Goal: Obtain resource: Download file/media

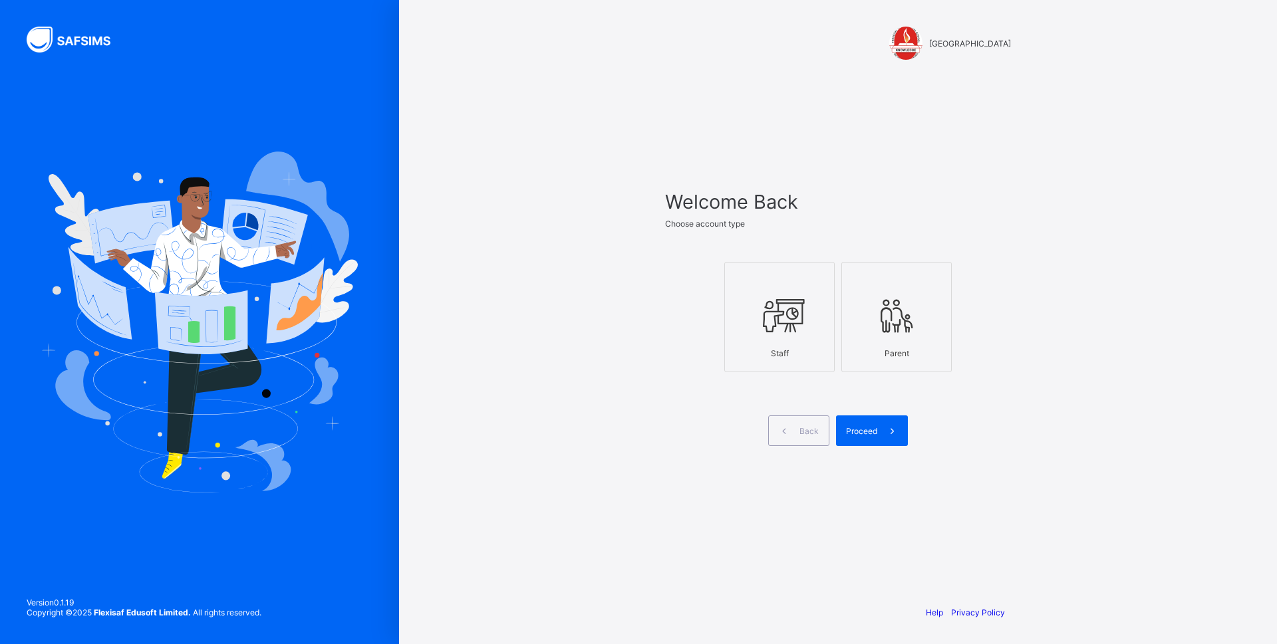
click at [795, 334] on icon at bounding box center [779, 316] width 47 height 40
click at [870, 438] on div "Proceed" at bounding box center [872, 431] width 72 height 31
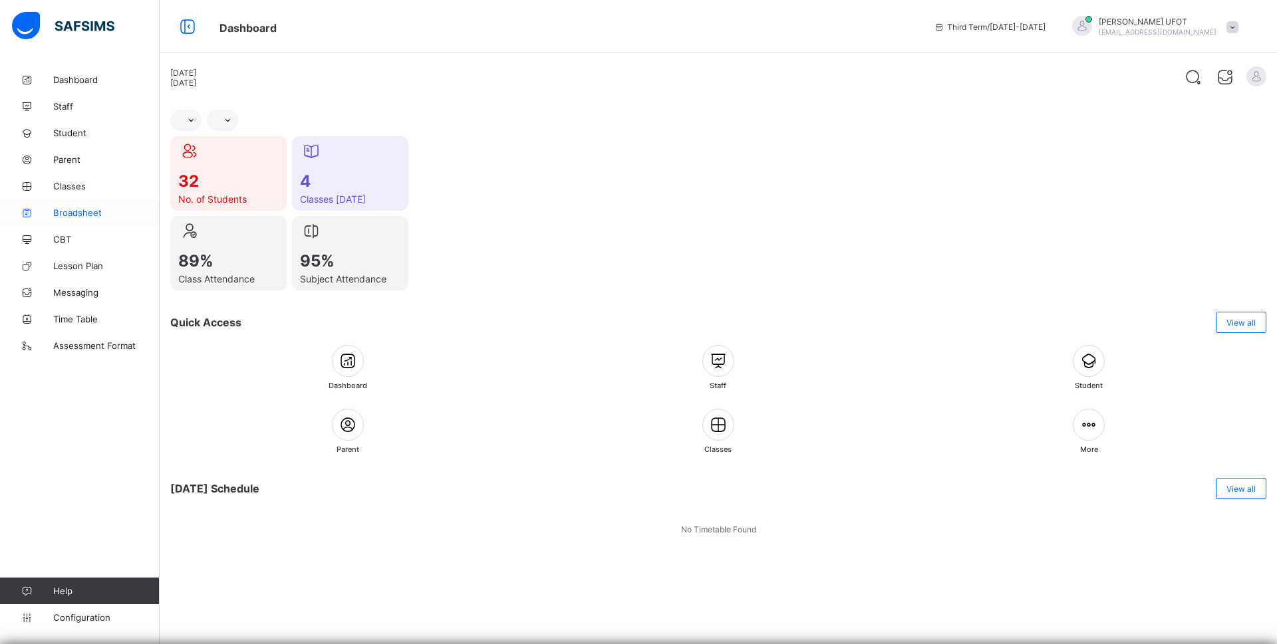
click at [83, 213] on span "Broadsheet" at bounding box center [106, 212] width 106 height 11
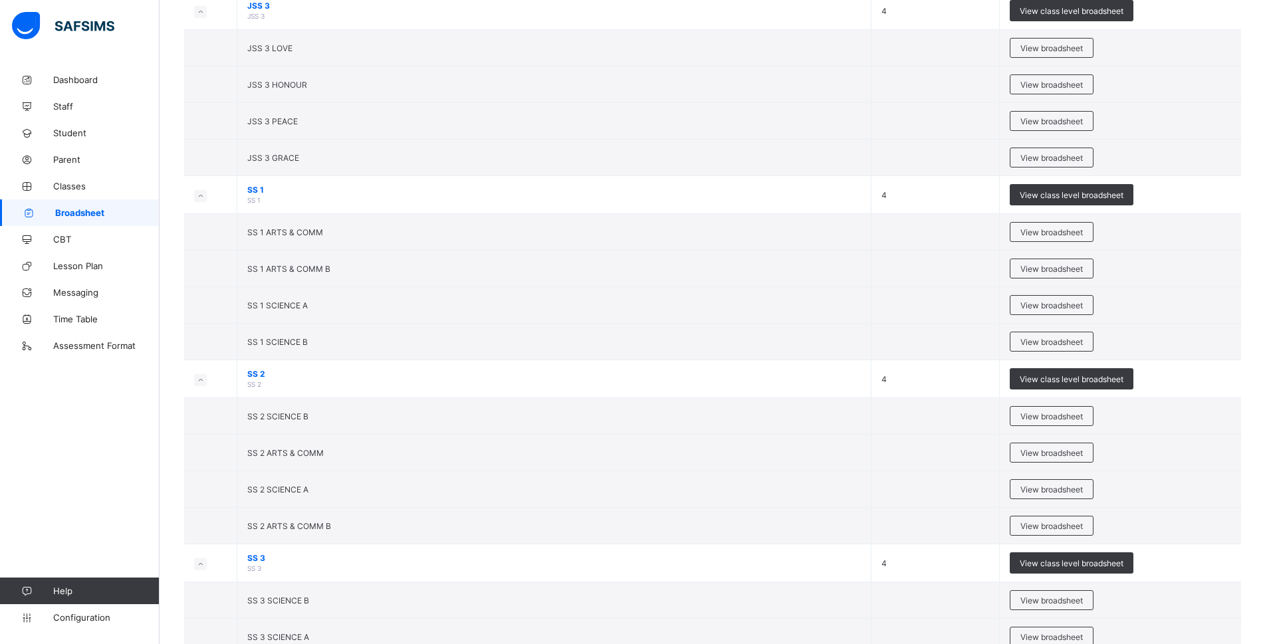
scroll to position [1722, 0]
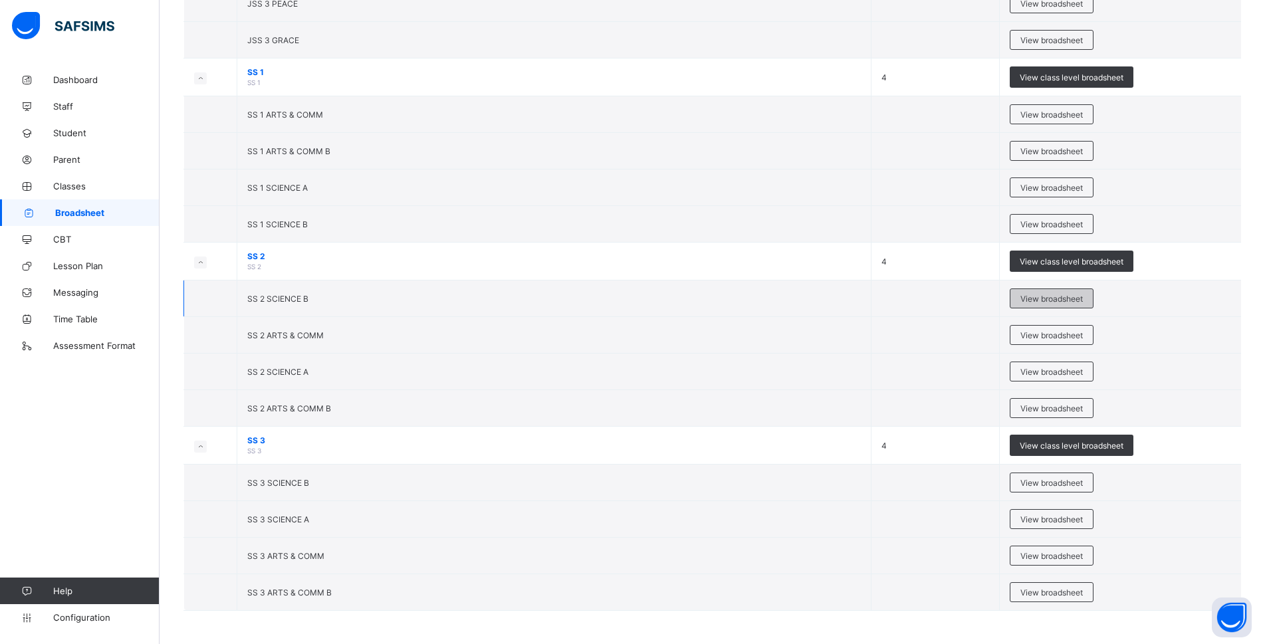
click at [1075, 299] on span "View broadsheet" at bounding box center [1052, 299] width 63 height 10
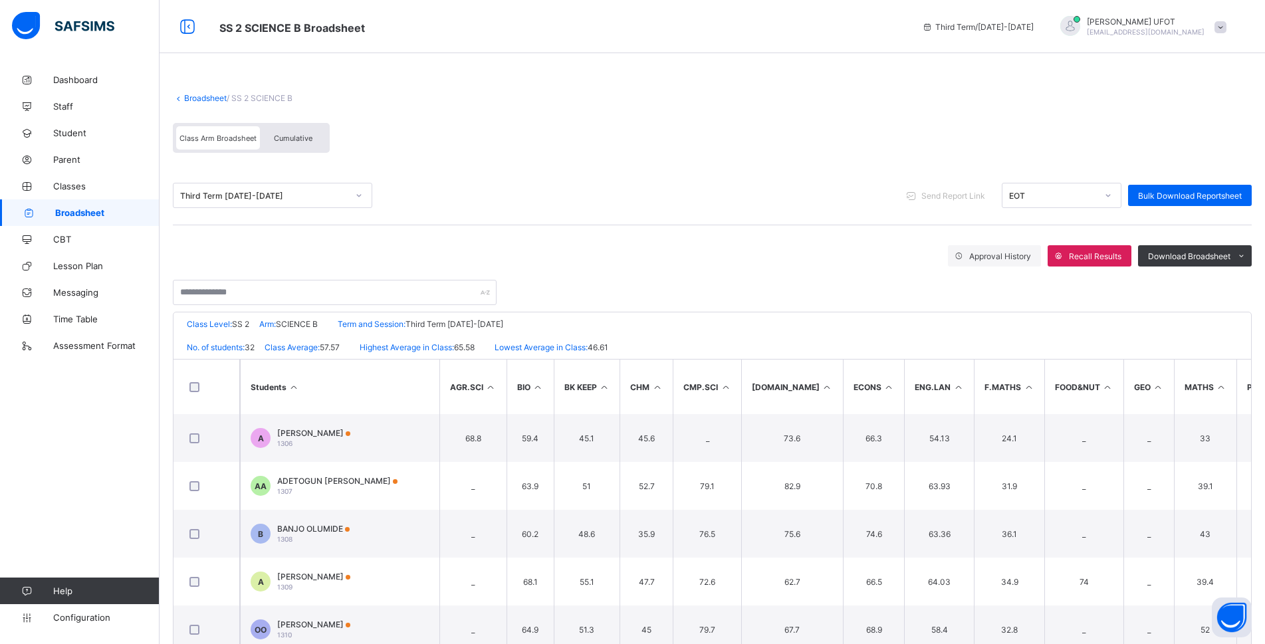
click at [296, 140] on span "Cumulative" at bounding box center [293, 138] width 39 height 9
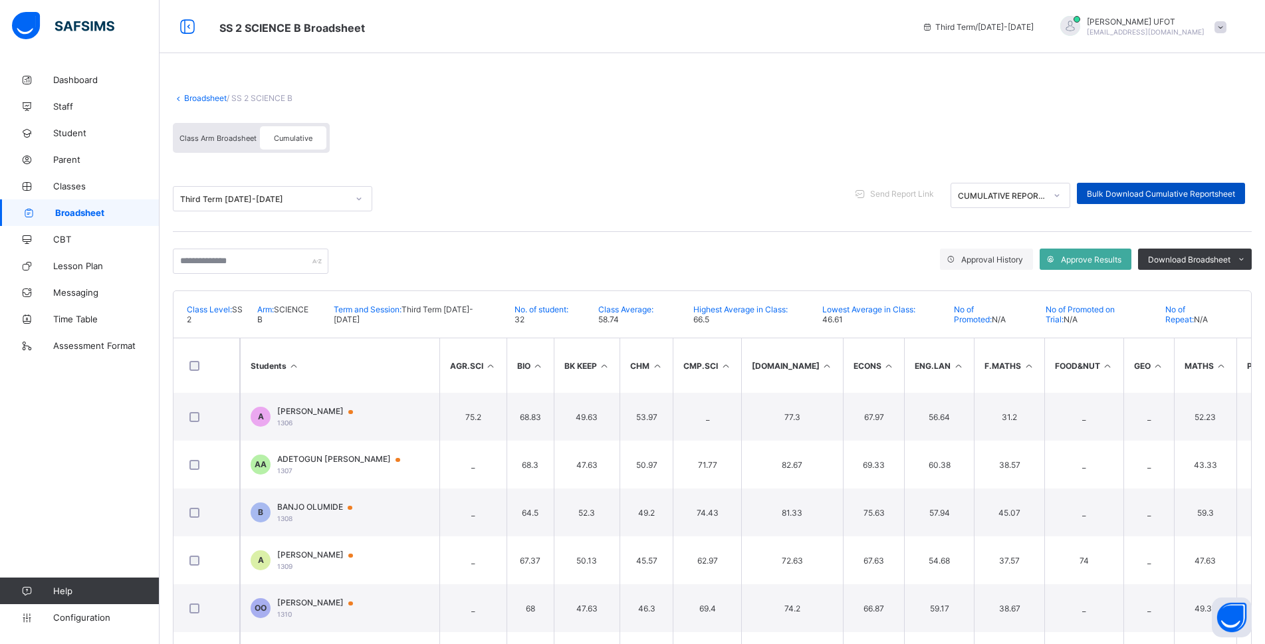
click at [1154, 199] on div "Bulk Download Cumulative Reportsheet" at bounding box center [1161, 193] width 168 height 21
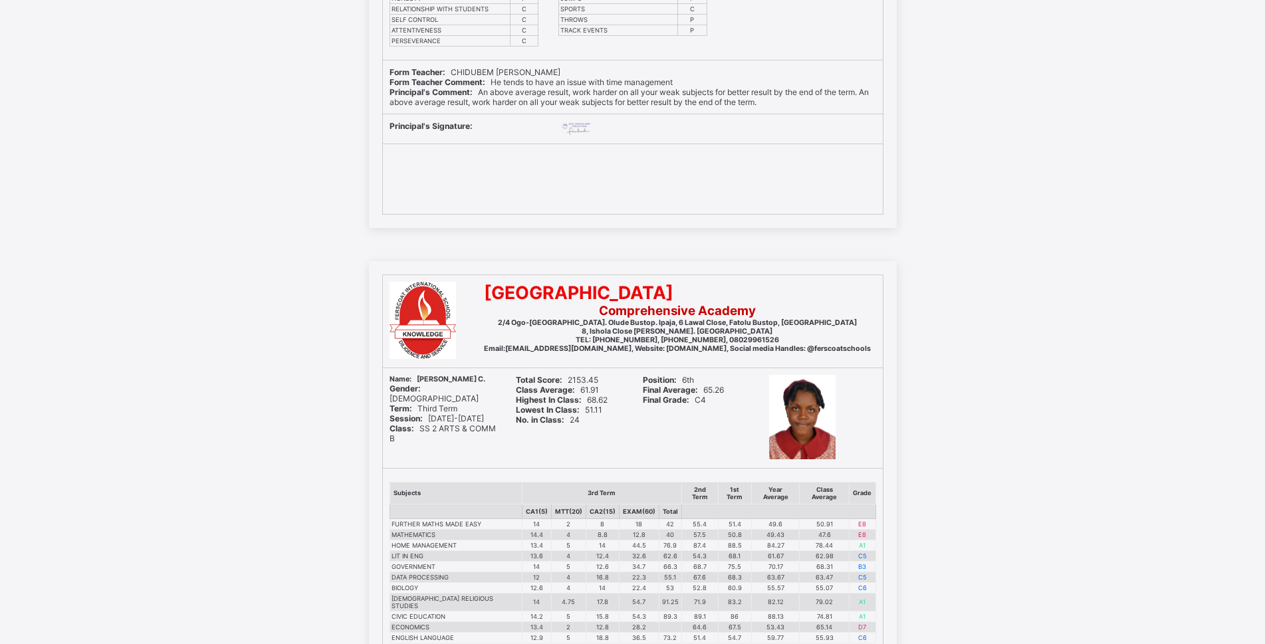
scroll to position [17557, 0]
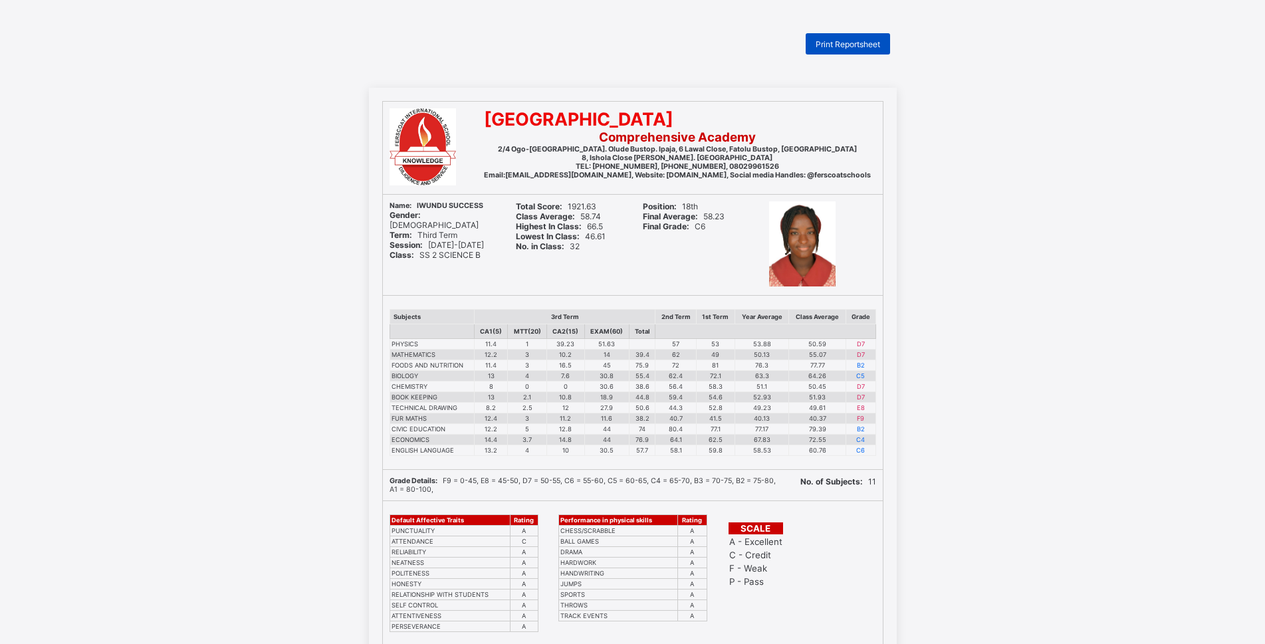
click at [847, 39] on span "Print Reportsheet" at bounding box center [848, 44] width 64 height 10
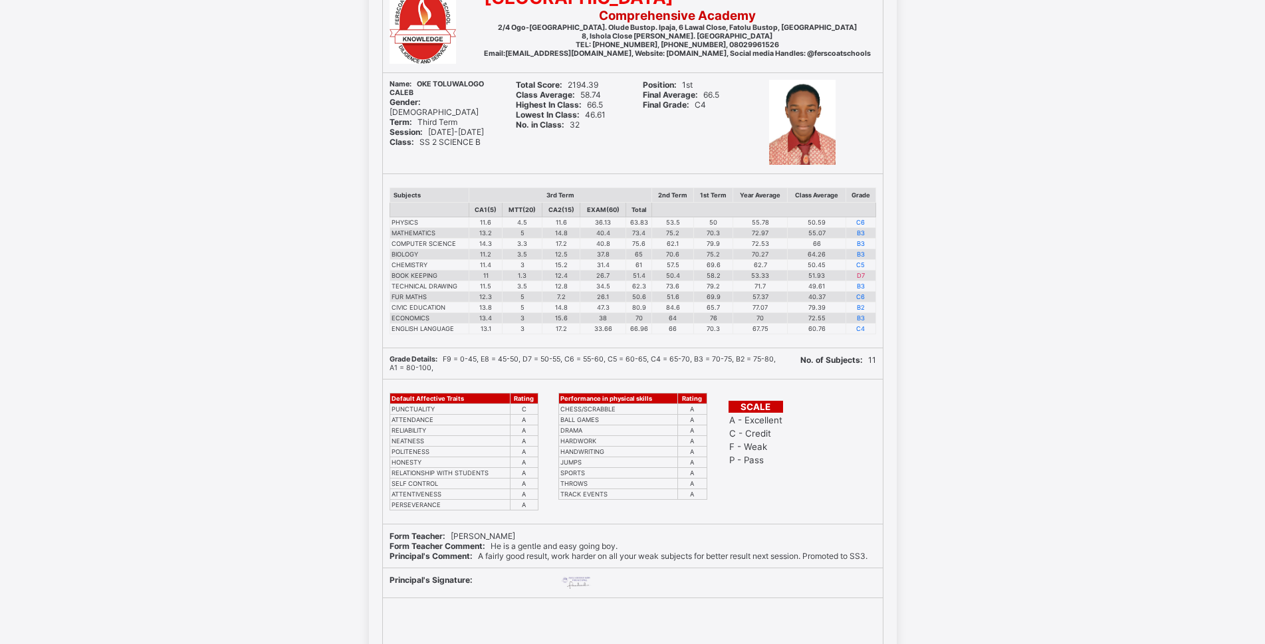
scroll to position [1130, 0]
